Goal: Information Seeking & Learning: Find specific page/section

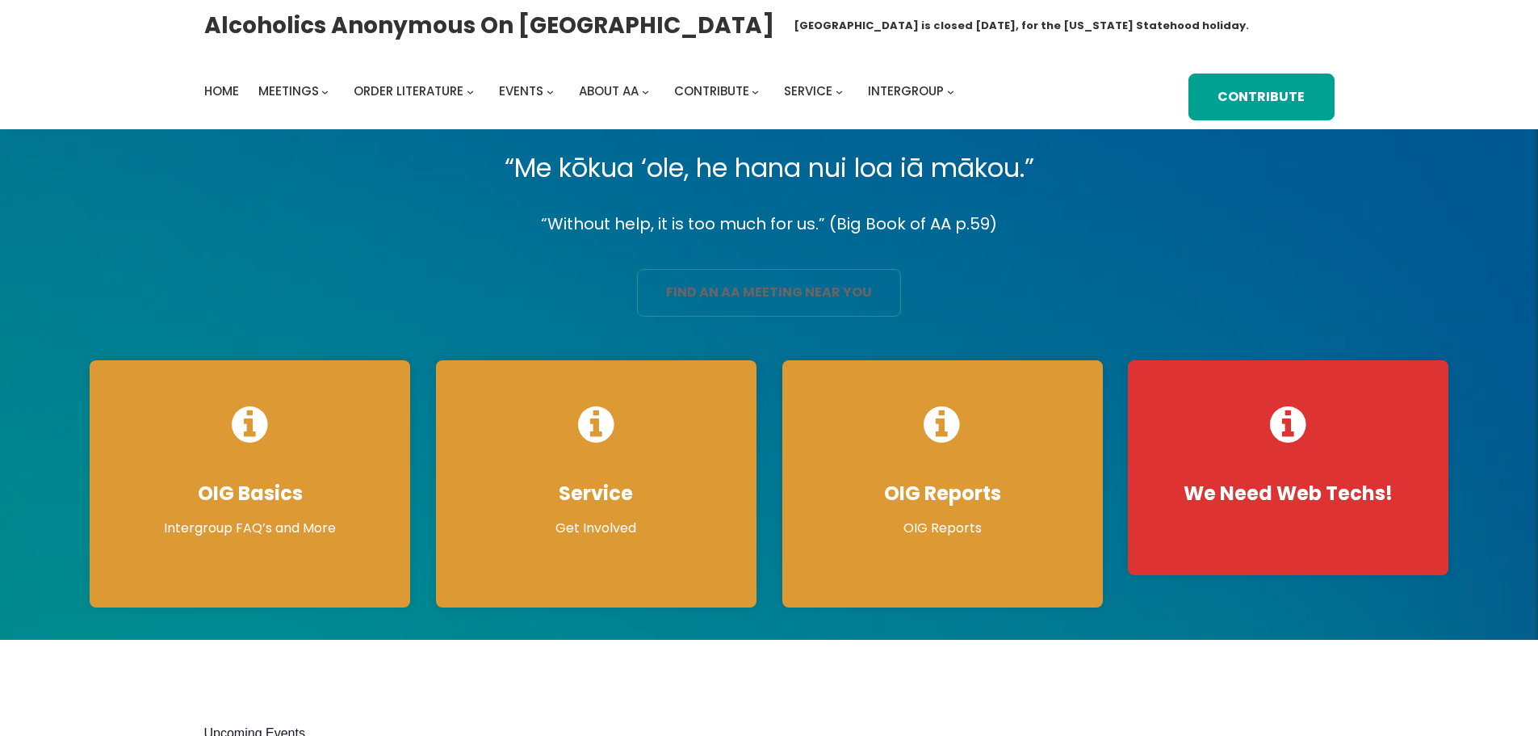
click at [768, 292] on link "find an aa meeting near you" at bounding box center [769, 293] width 264 height 48
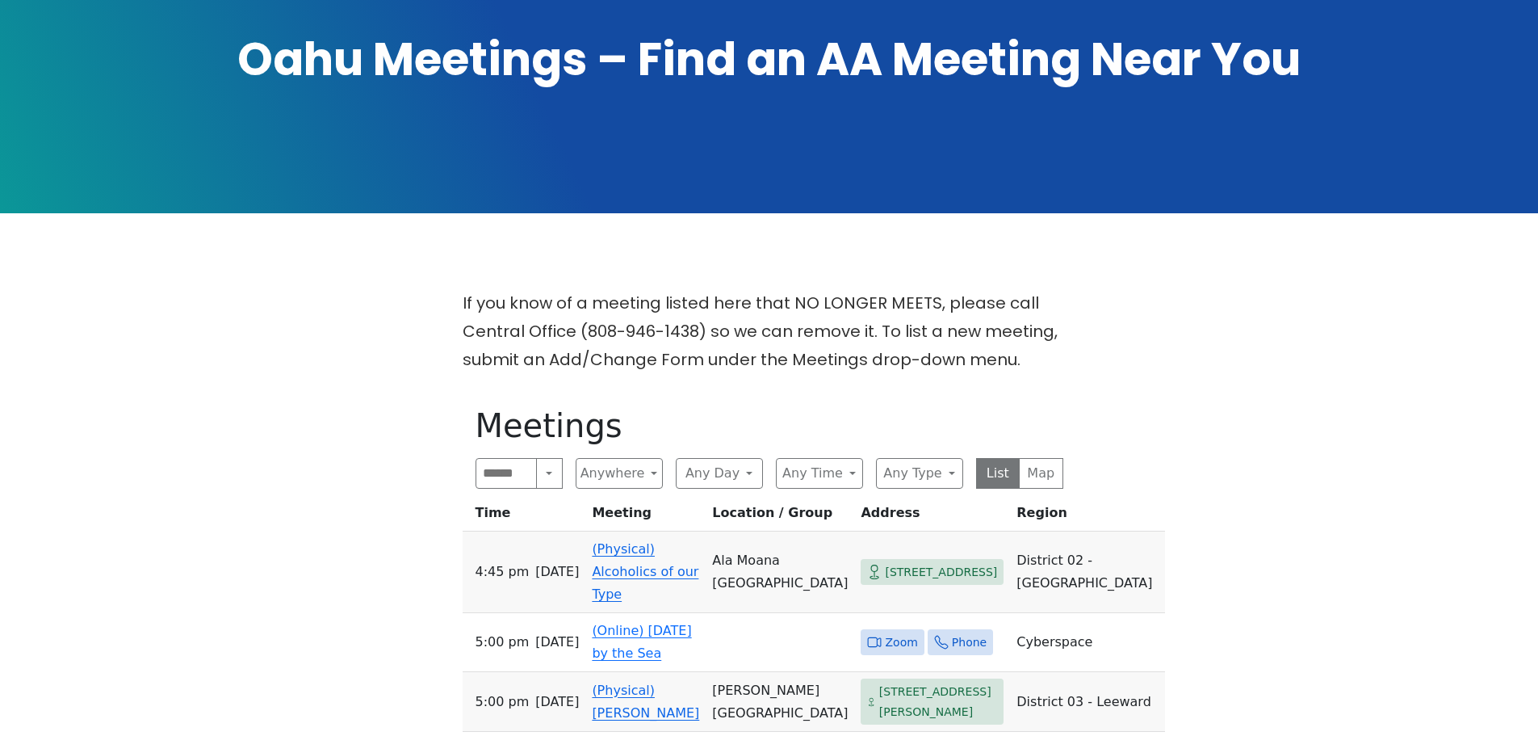
scroll to position [272, 0]
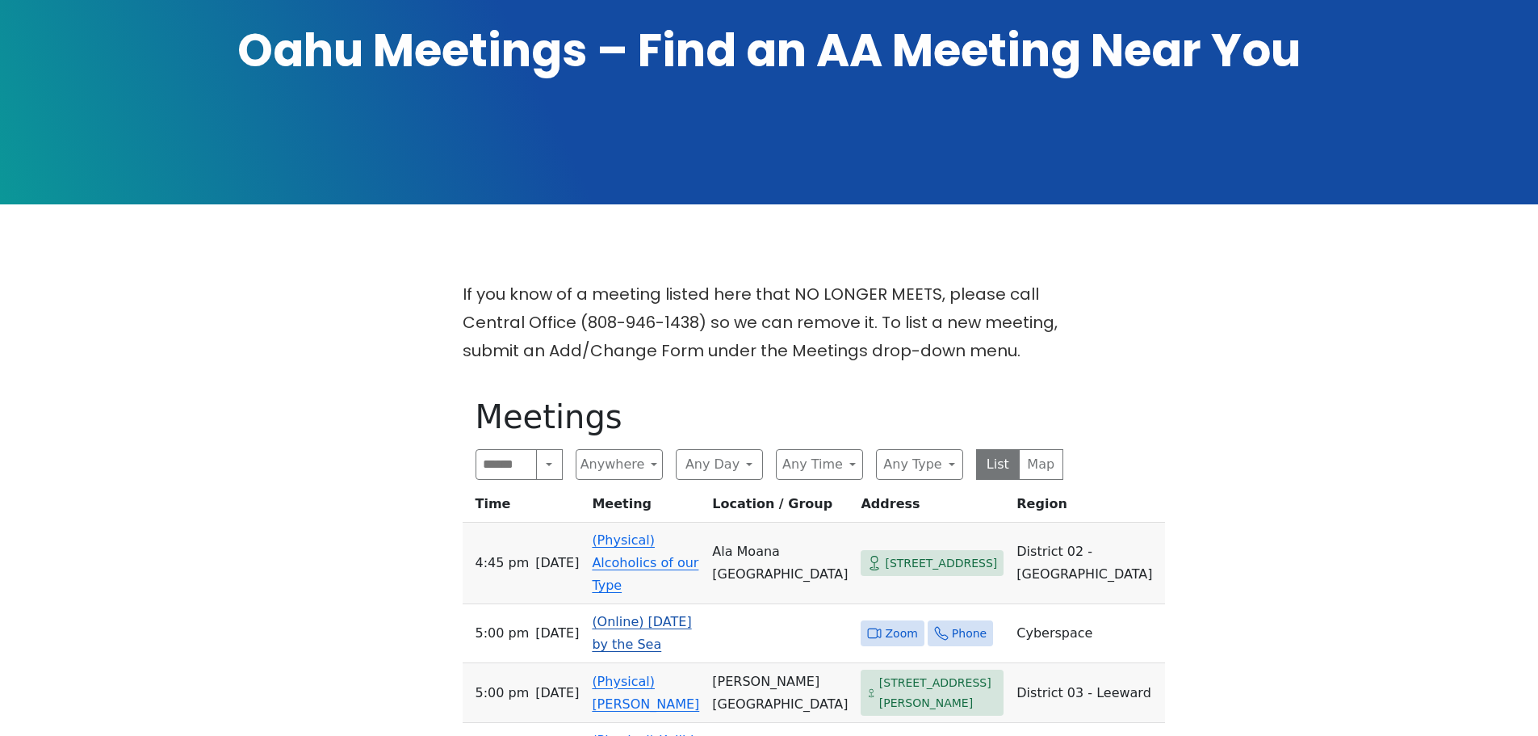
click at [885, 623] on span "Zoom" at bounding box center [901, 633] width 32 height 20
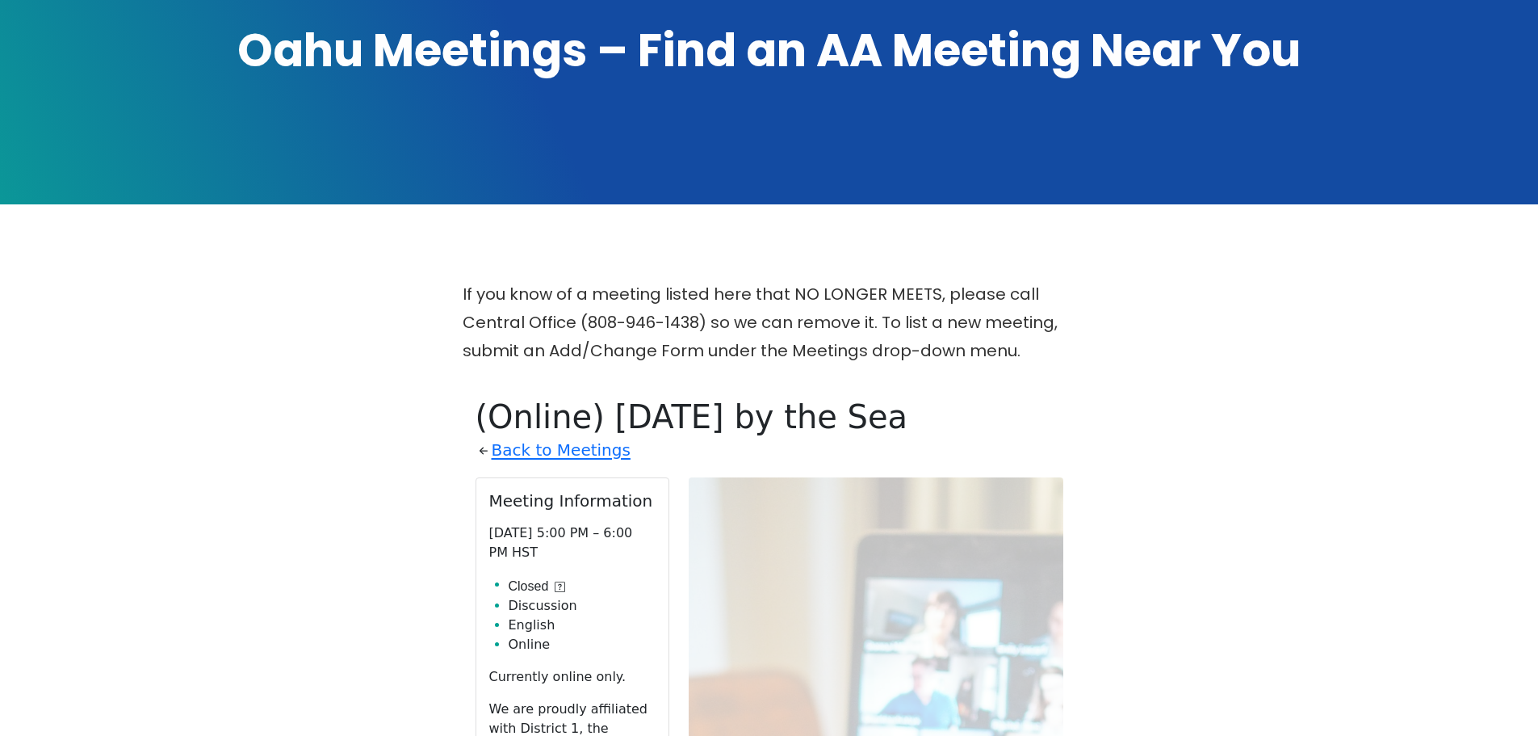
scroll to position [656, 0]
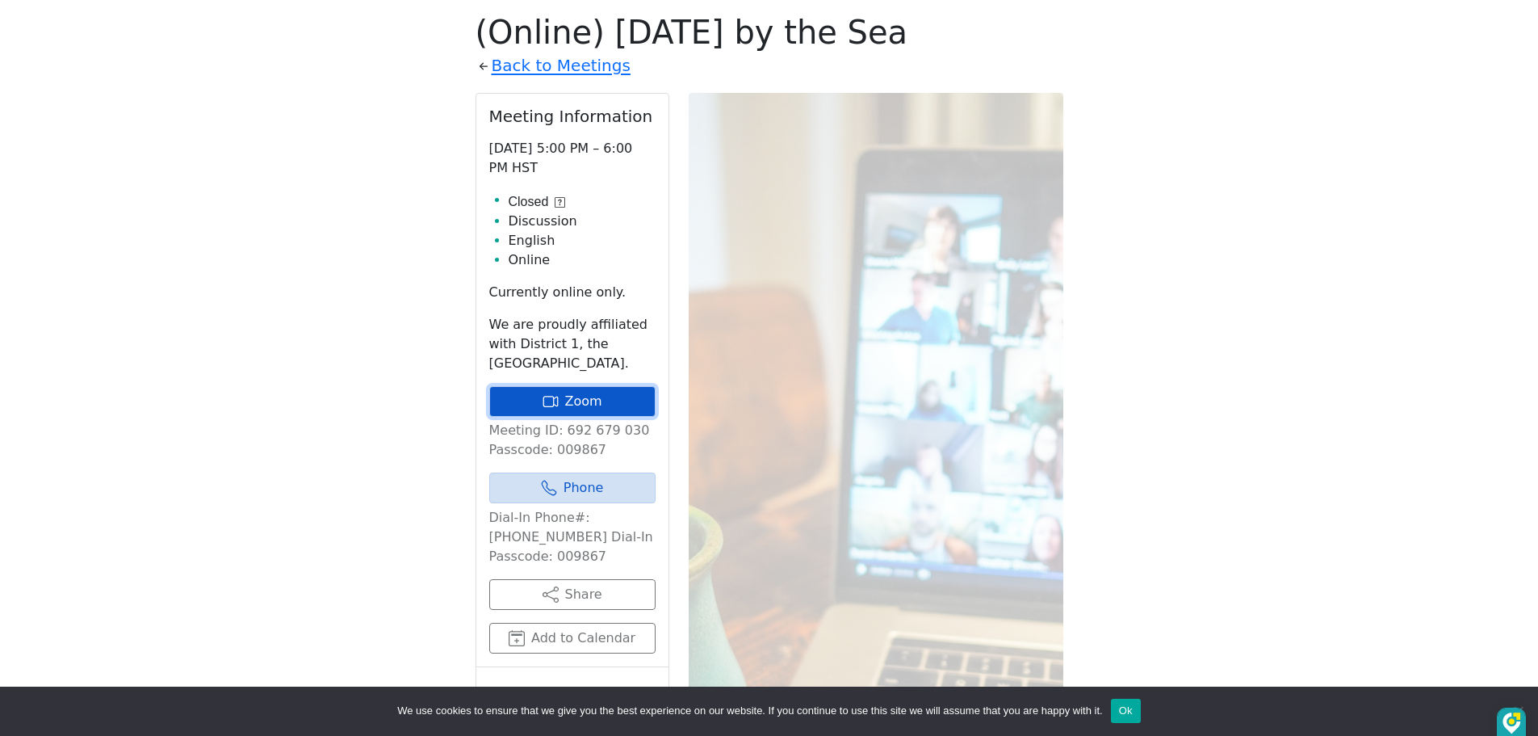
click at [568, 396] on link "Zoom" at bounding box center [572, 401] width 166 height 31
